Goal: Book appointment/travel/reservation

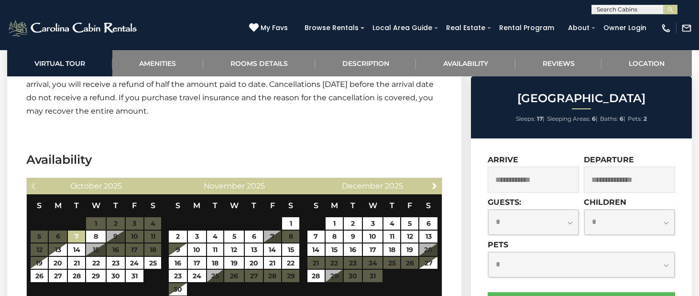
scroll to position [2246, 0]
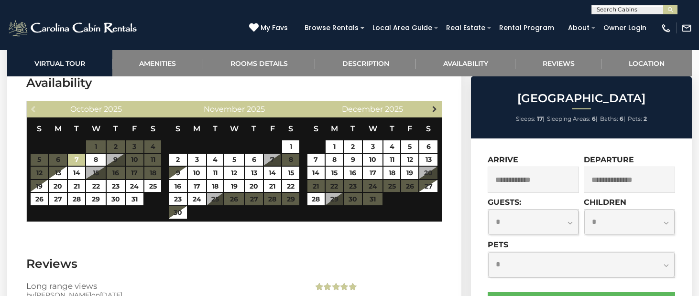
click at [431, 105] on span "Next" at bounding box center [435, 109] width 8 height 8
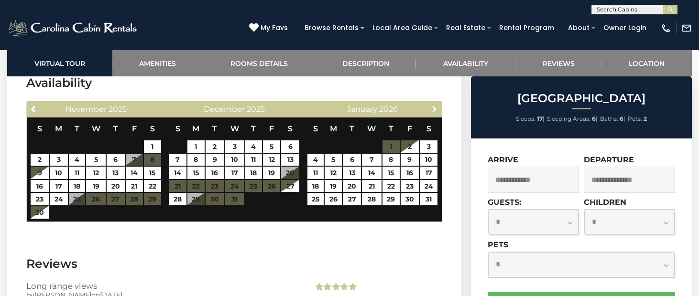
click at [431, 105] on span "Next" at bounding box center [435, 109] width 8 height 8
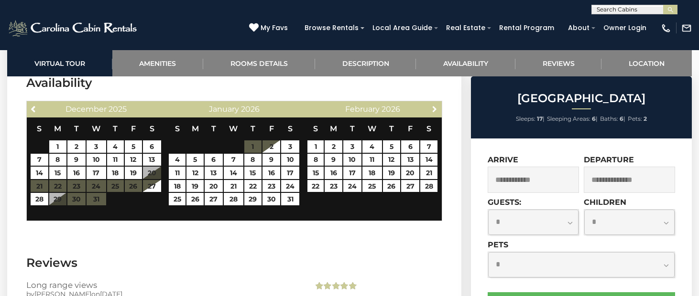
click at [431, 105] on span "Next" at bounding box center [435, 109] width 8 height 8
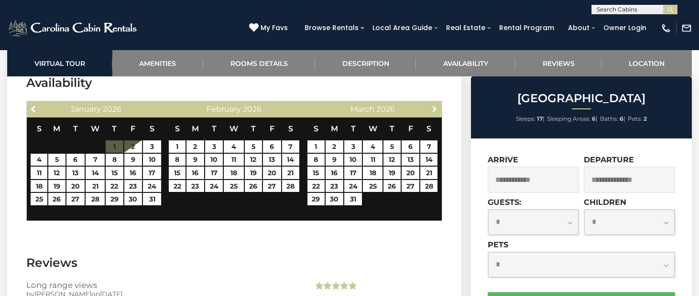
click at [431, 105] on span "Next" at bounding box center [435, 109] width 8 height 8
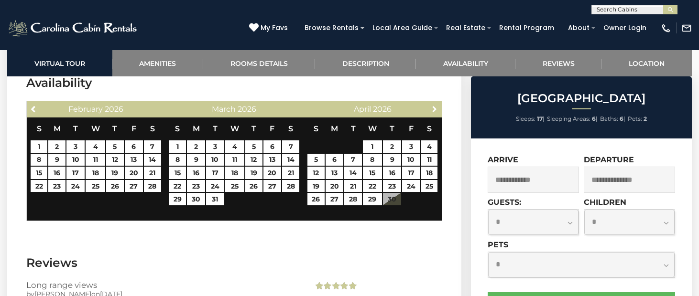
click at [431, 105] on span "Next" at bounding box center [435, 109] width 8 height 8
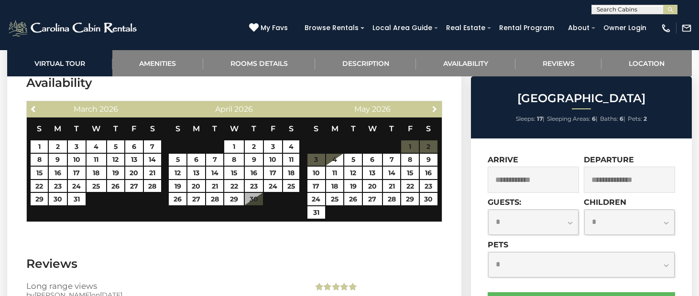
click at [431, 105] on span "Next" at bounding box center [435, 109] width 8 height 8
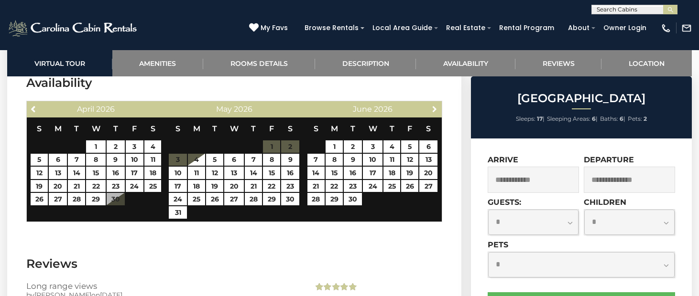
click at [431, 105] on span "Next" at bounding box center [435, 109] width 8 height 8
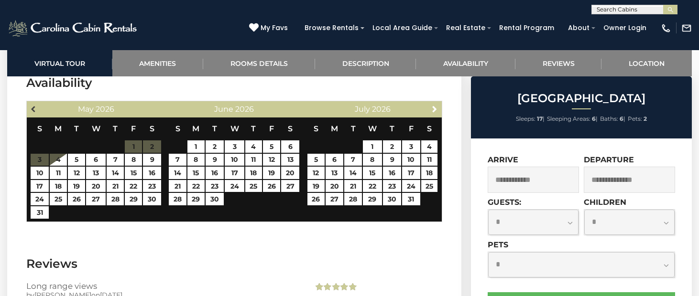
click at [32, 105] on span "Previous" at bounding box center [34, 109] width 8 height 8
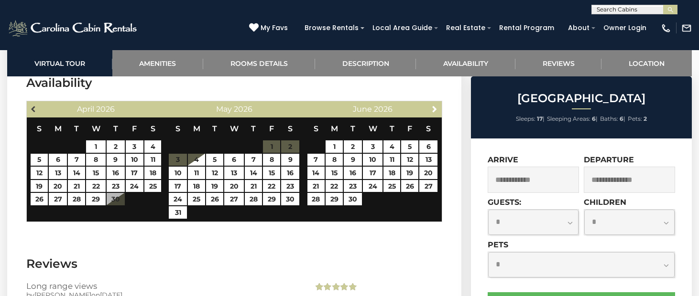
click at [33, 105] on span "Previous" at bounding box center [34, 109] width 8 height 8
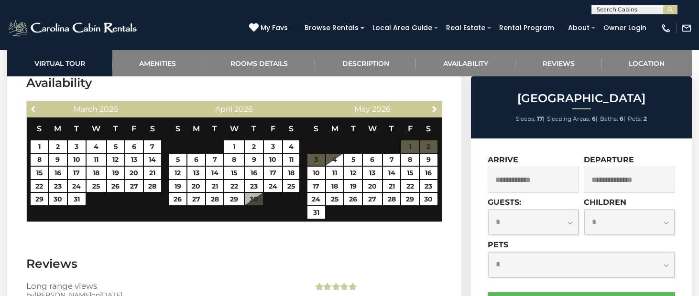
click at [33, 105] on span "Previous" at bounding box center [34, 109] width 8 height 8
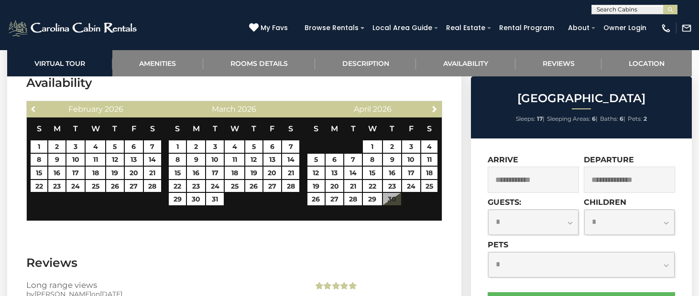
click at [33, 105] on span "Previous" at bounding box center [34, 109] width 8 height 8
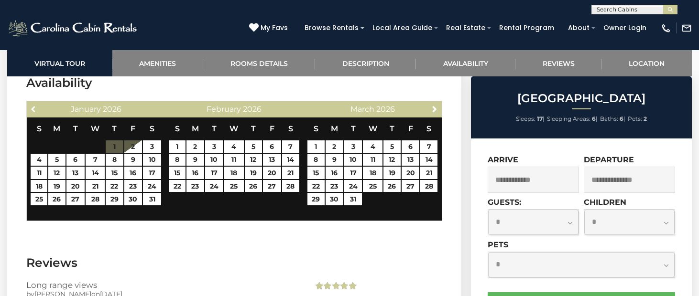
click at [33, 105] on span "Previous" at bounding box center [34, 109] width 8 height 8
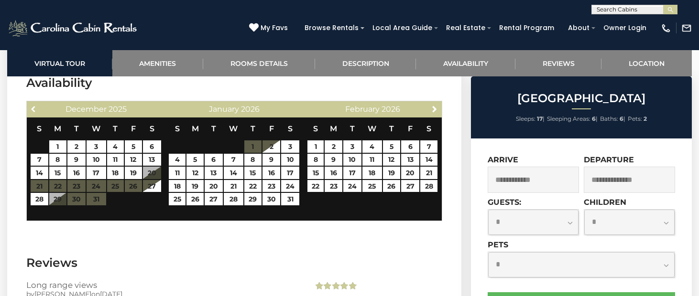
click at [33, 105] on span "Previous" at bounding box center [34, 109] width 8 height 8
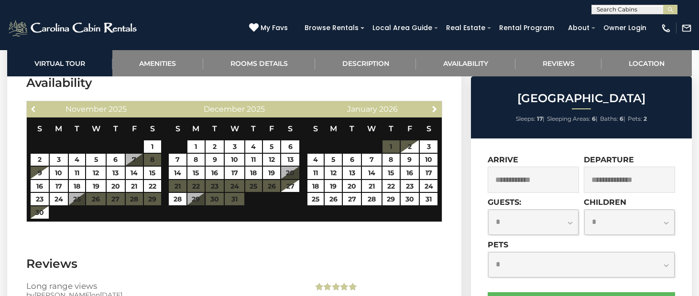
click at [33, 105] on span "Previous" at bounding box center [34, 109] width 8 height 8
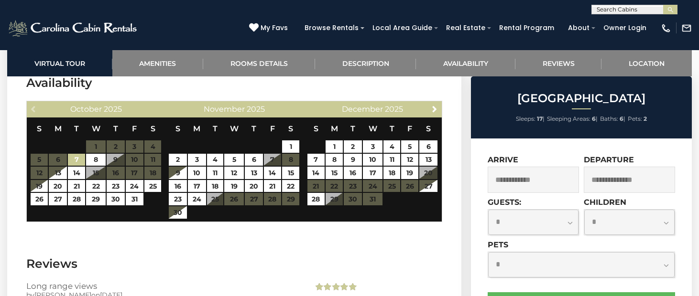
click at [33, 101] on div "Previous [DATE]" at bounding box center [96, 109] width 138 height 16
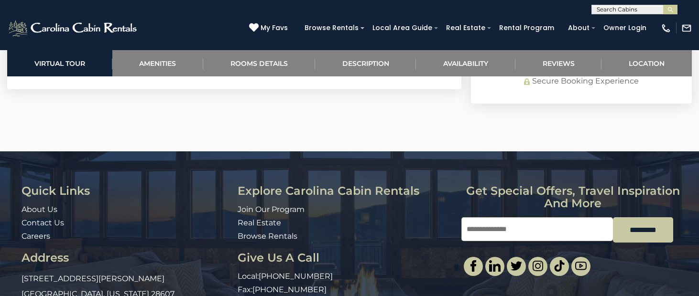
scroll to position [2910, 0]
